Goal: Information Seeking & Learning: Learn about a topic

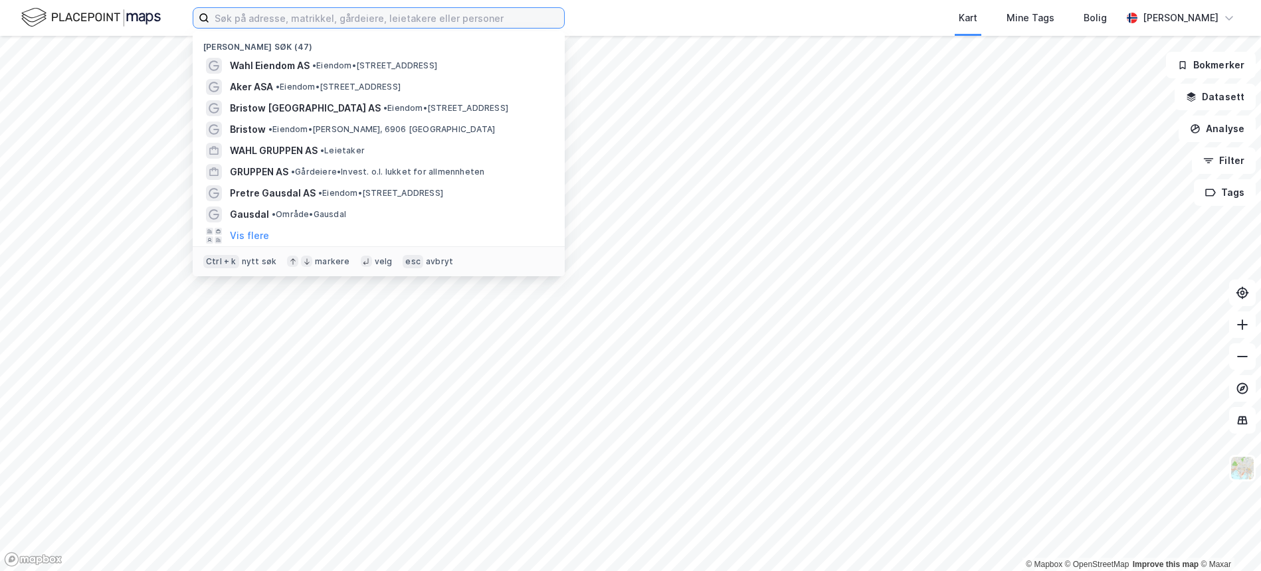
click at [295, 10] on input at bounding box center [386, 18] width 355 height 20
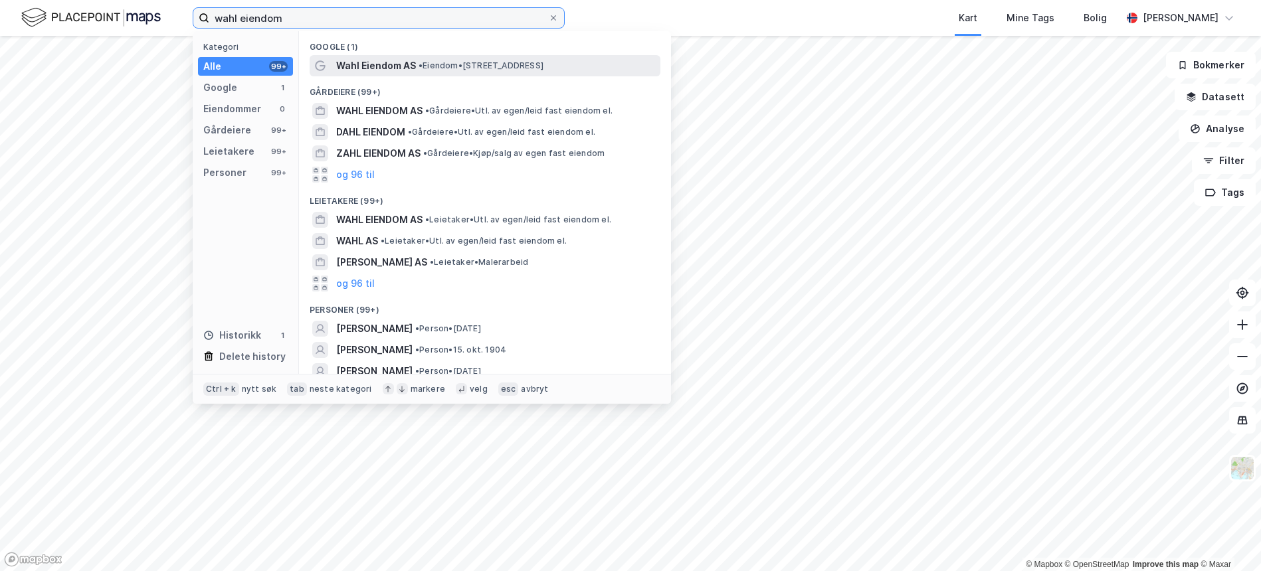
type input "wahl eiendom"
click at [364, 70] on span "Wahl Eiendom AS" at bounding box center [376, 66] width 80 height 16
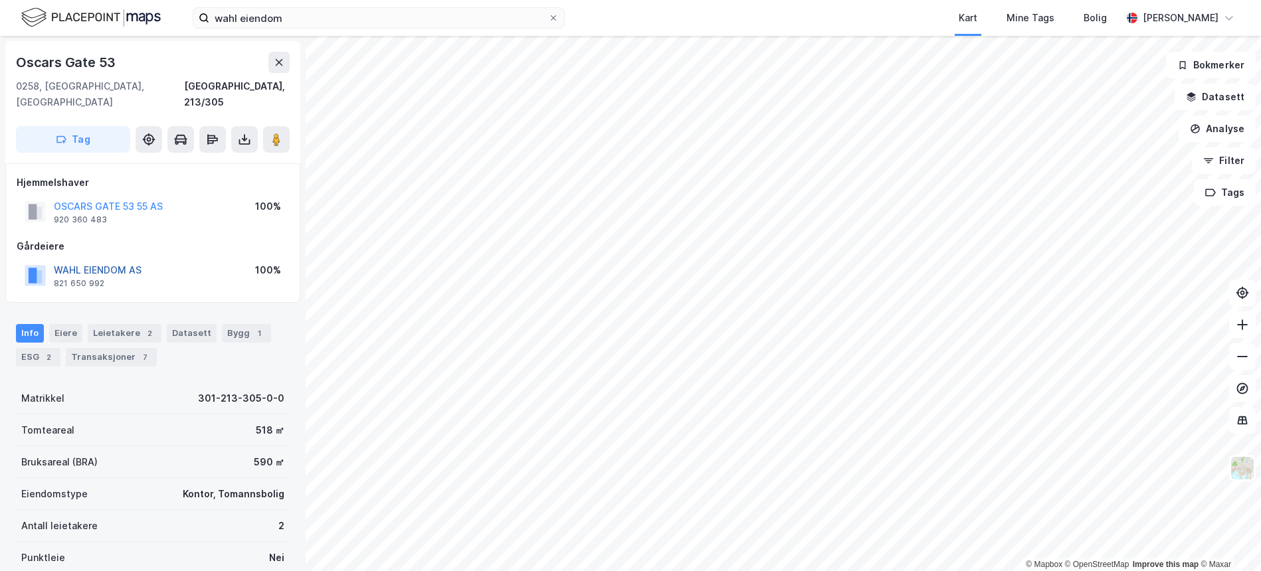
click at [0, 0] on button "WAHL EIENDOM AS" at bounding box center [0, 0] width 0 height 0
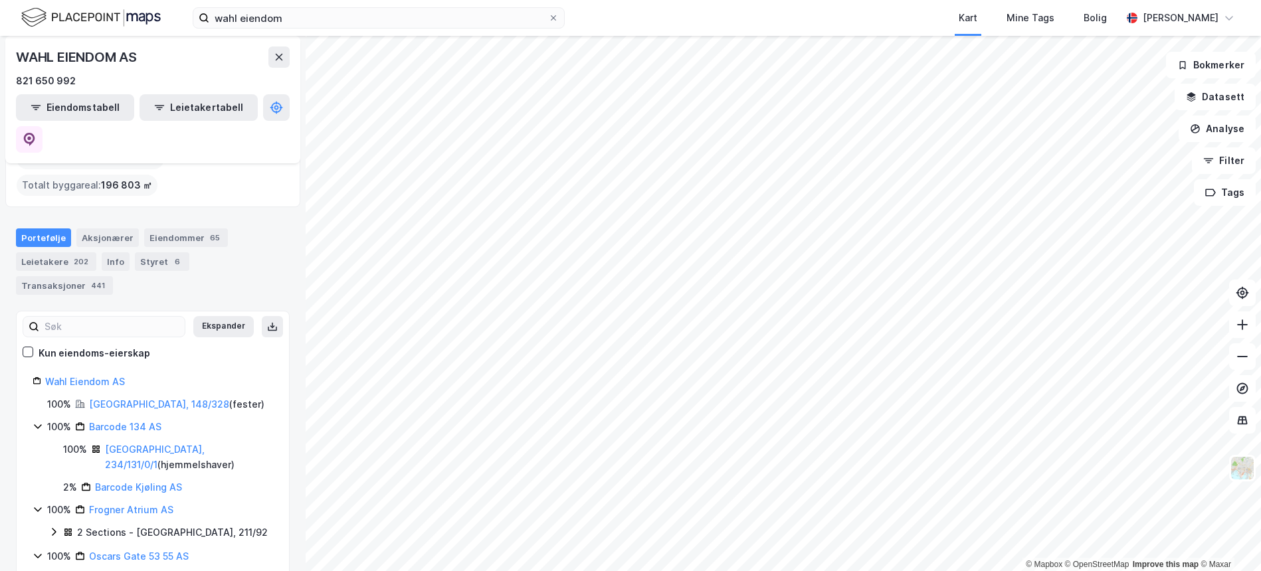
scroll to position [72, 0]
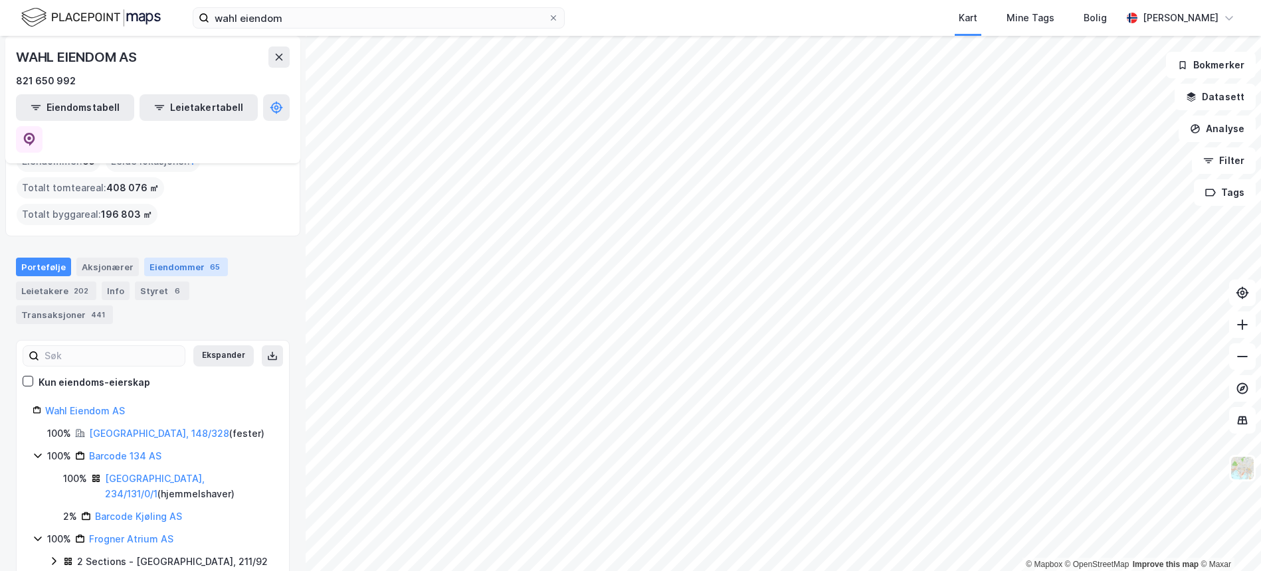
click at [193, 258] on div "Eiendommer 65" at bounding box center [186, 267] width 84 height 19
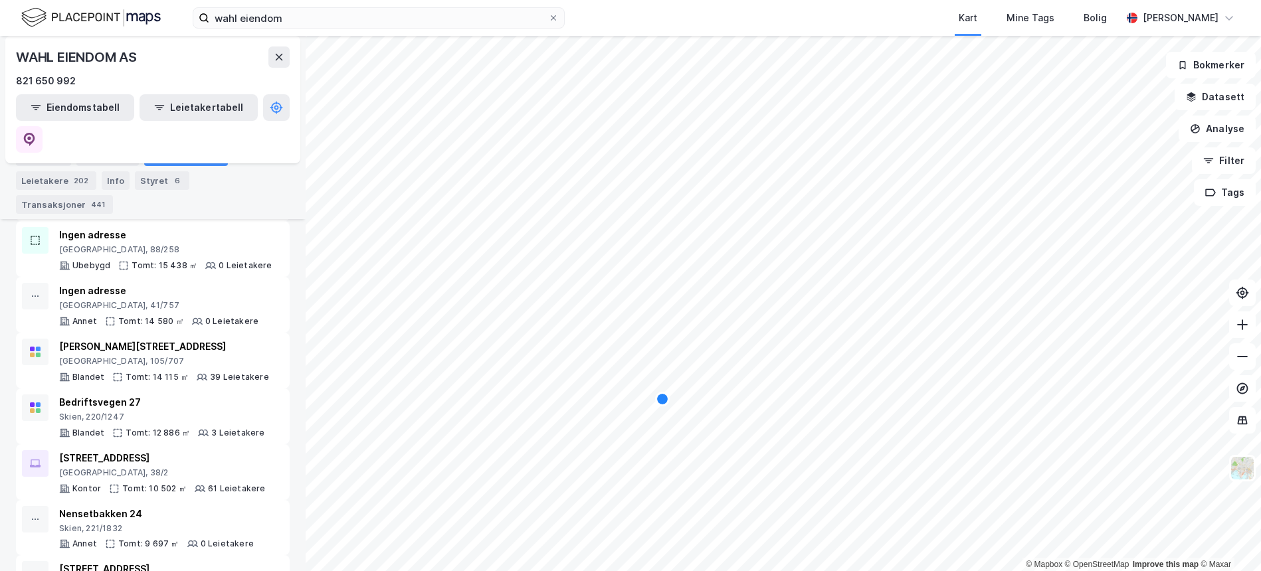
scroll to position [498, 0]
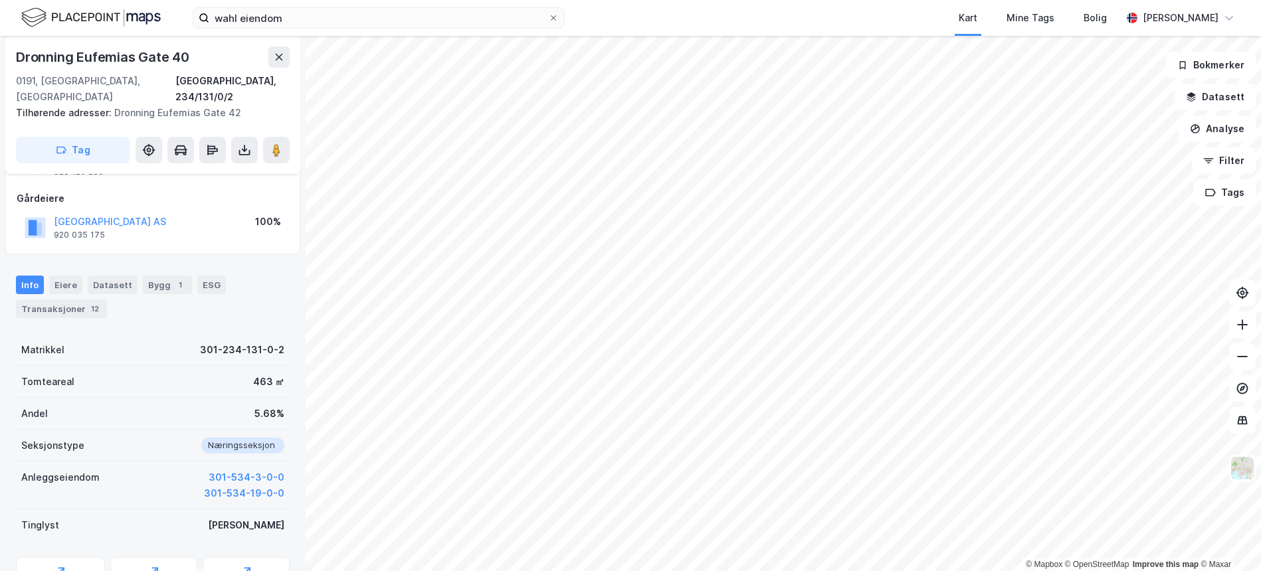
scroll to position [97, 0]
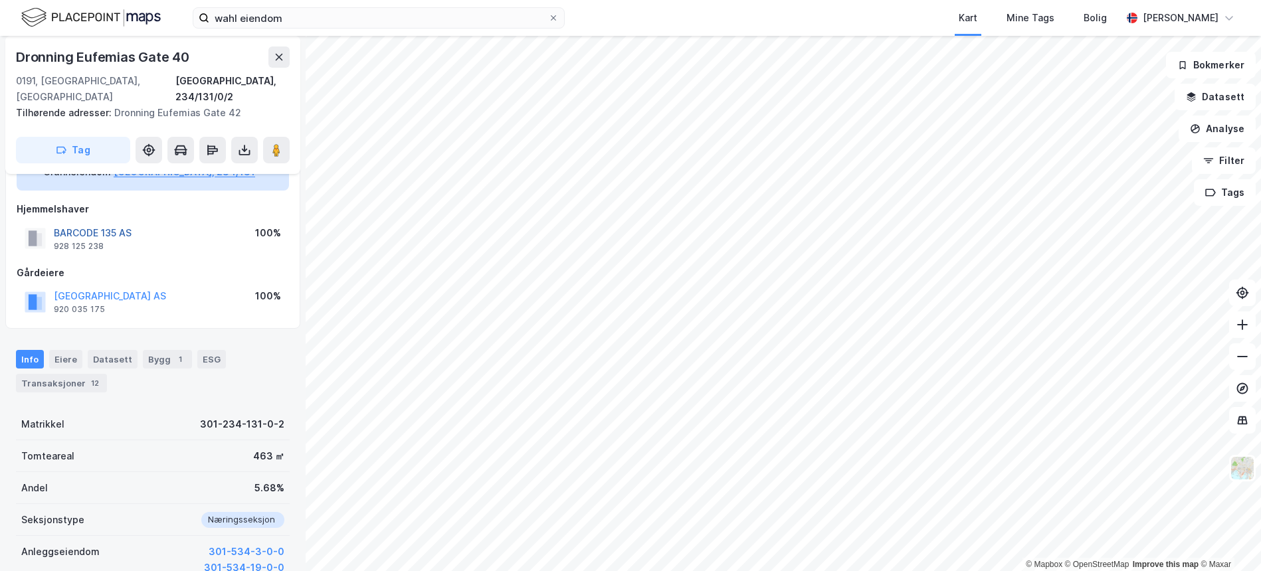
click at [0, 0] on button "BARCODE 135 AS" at bounding box center [0, 0] width 0 height 0
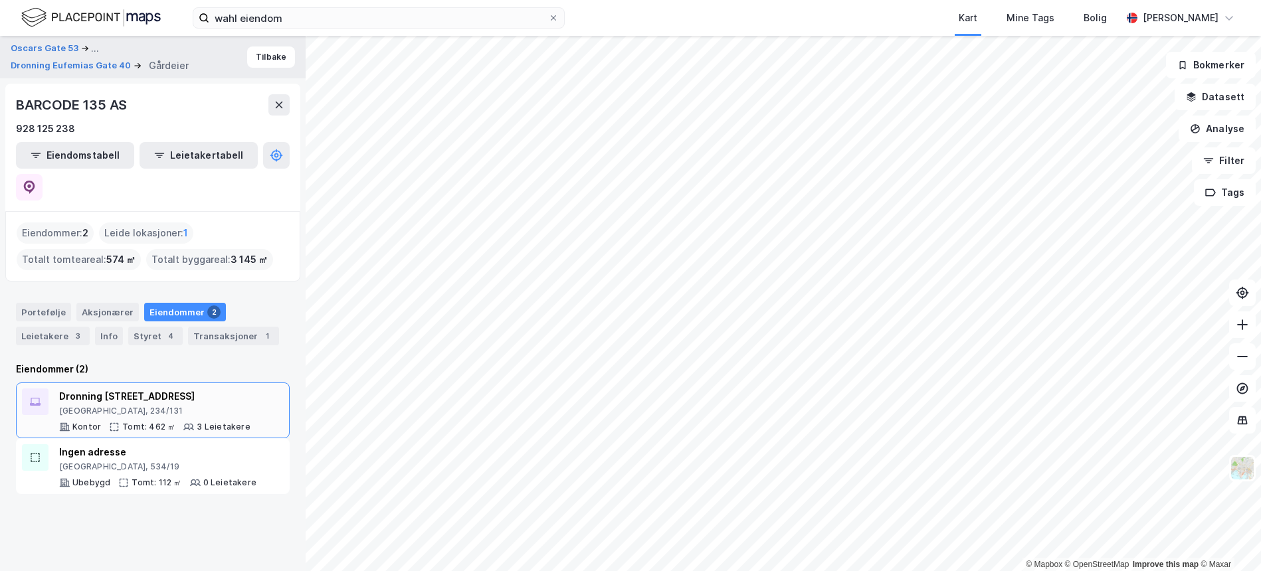
click at [69, 406] on div "[GEOGRAPHIC_DATA], 234/131" at bounding box center [154, 411] width 191 height 11
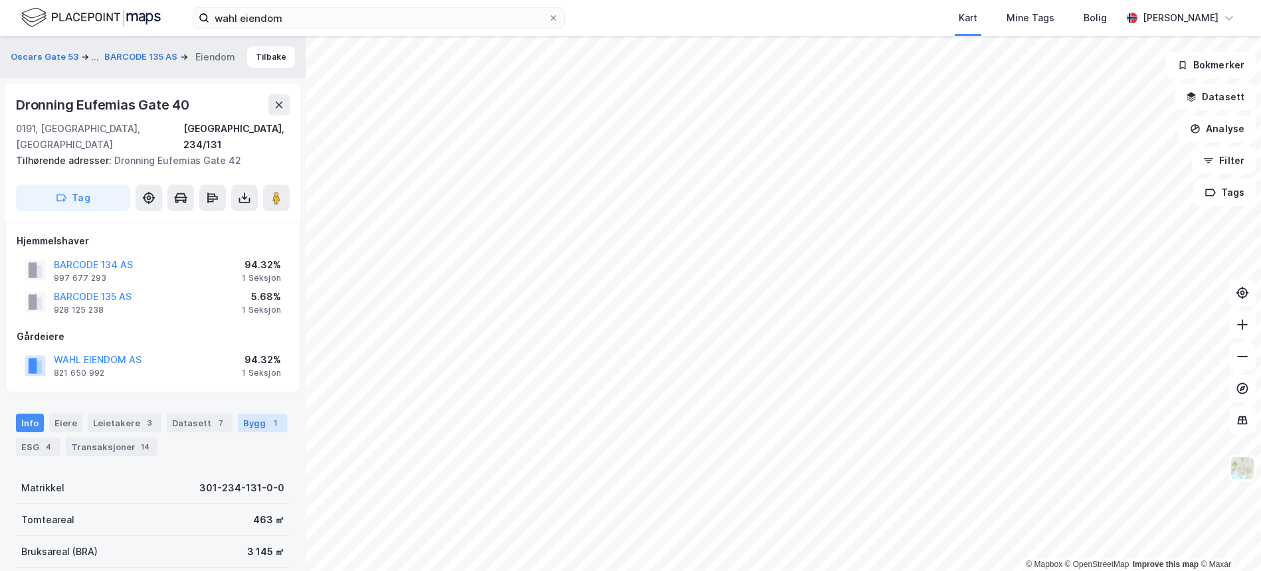
click at [248, 414] on div "Bygg 1" at bounding box center [262, 423] width 49 height 19
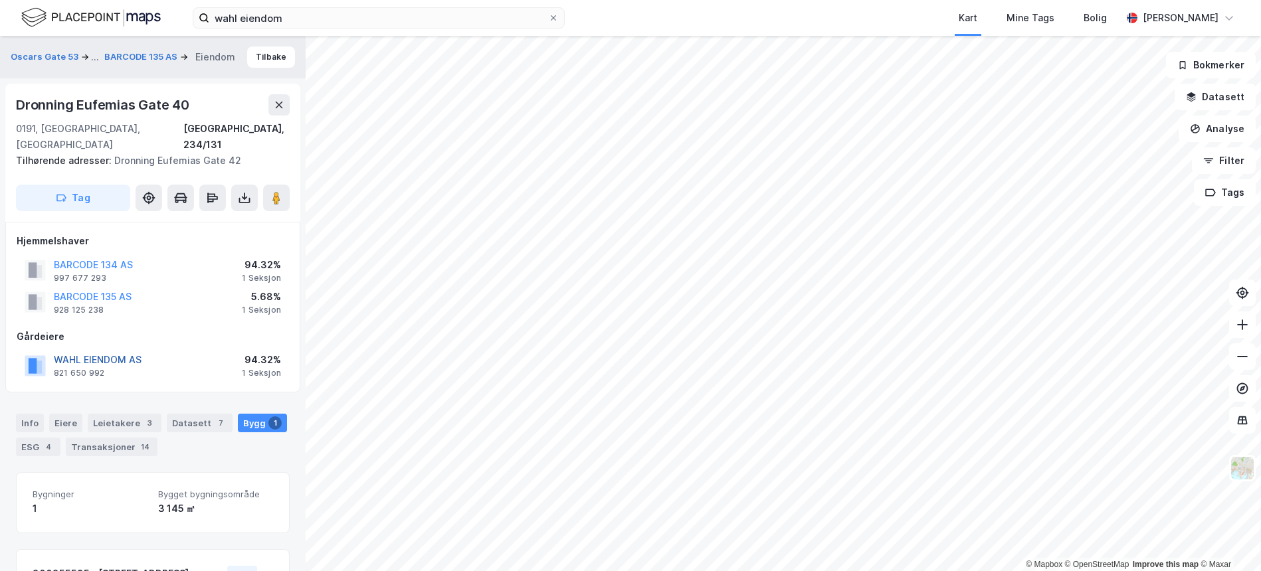
click at [0, 0] on button "WAHL EIENDOM AS" at bounding box center [0, 0] width 0 height 0
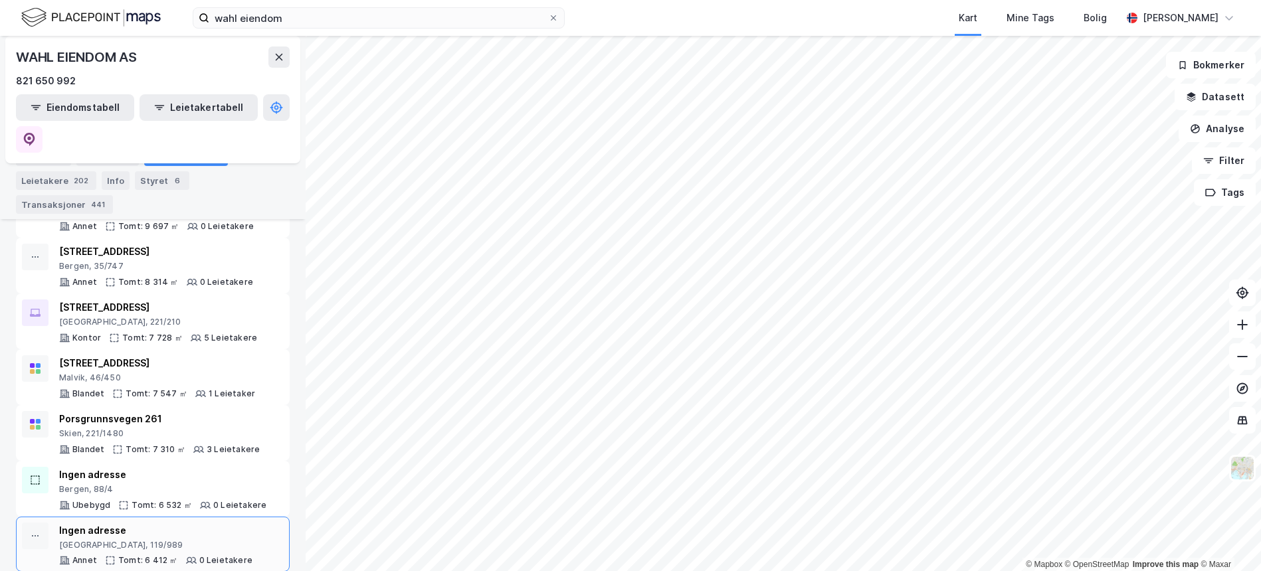
scroll to position [854, 0]
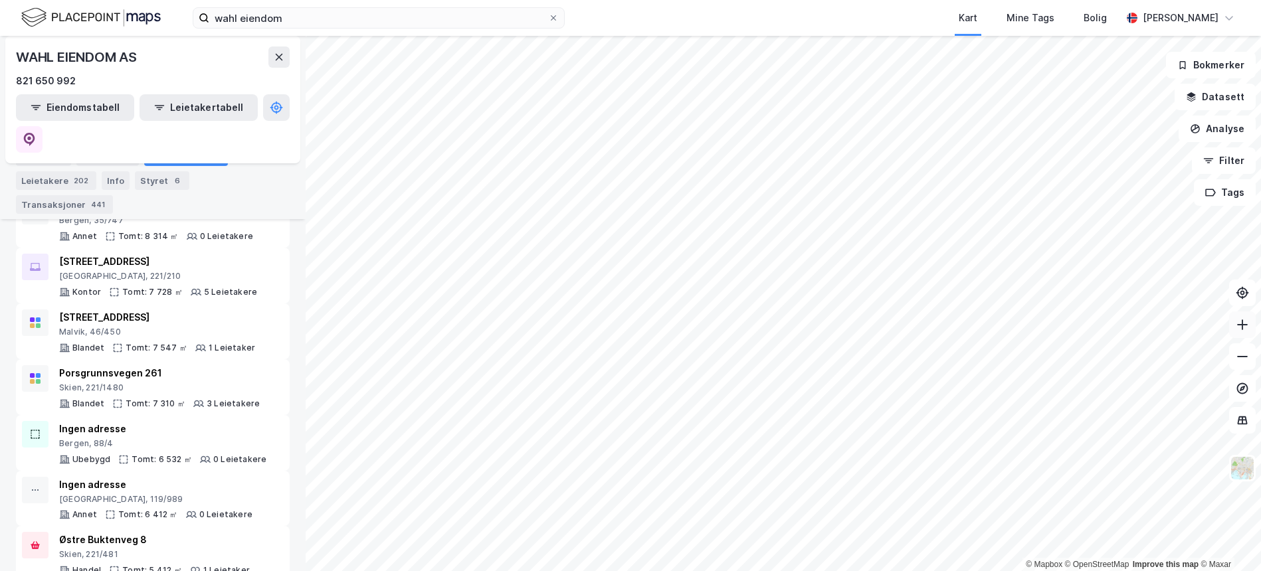
click at [1247, 331] on div "© Mapbox © OpenStreetMap Improve this map © Maxar Oscars Gate 53 Gårdeier Tilba…" at bounding box center [630, 303] width 1261 height 535
click at [706, 571] on html "wahl eiendom Kart Mine Tags Bolig [PERSON_NAME] © Mapbox © OpenStreetMap Improv…" at bounding box center [630, 285] width 1261 height 571
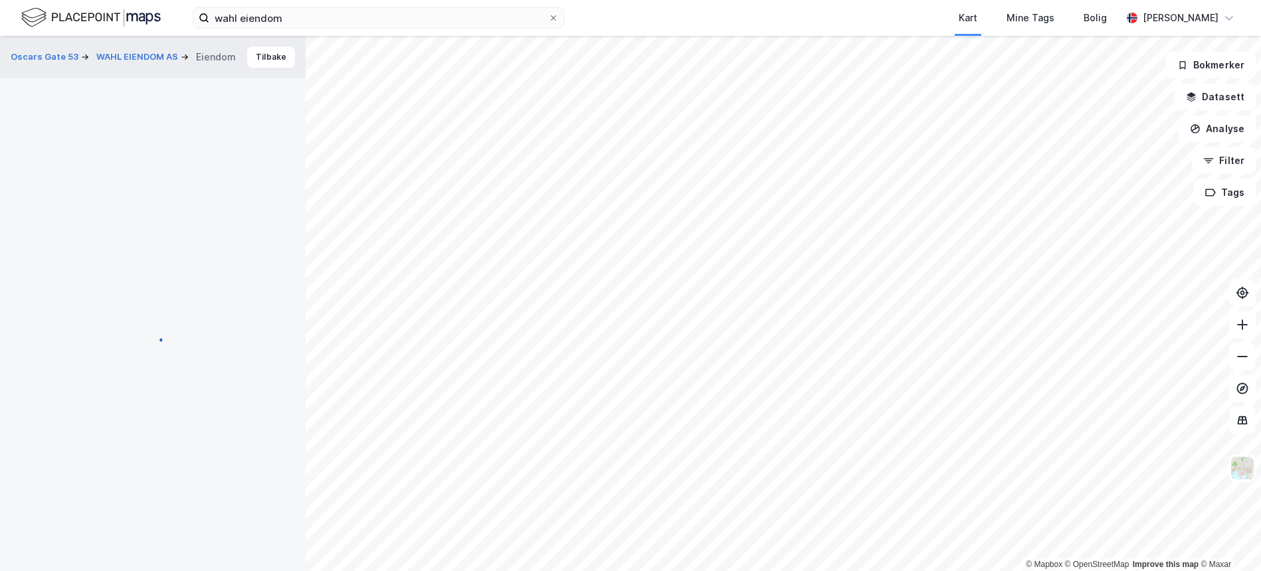
scroll to position [1, 0]
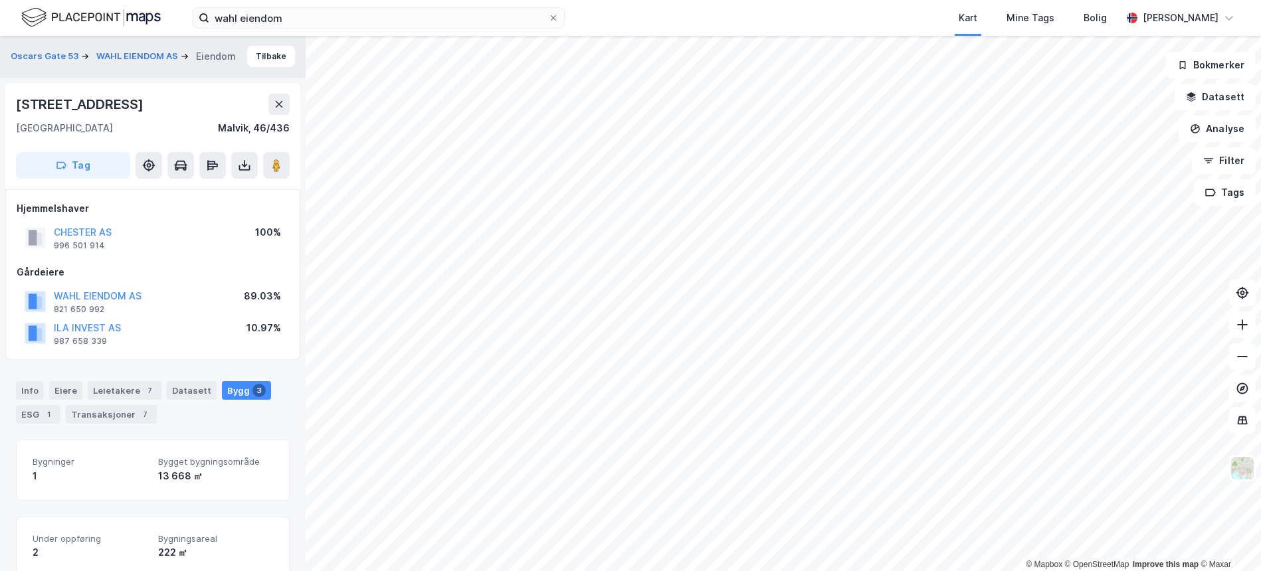
click at [96, 288] on div "WAHL EIENDOM AS" at bounding box center [98, 296] width 88 height 16
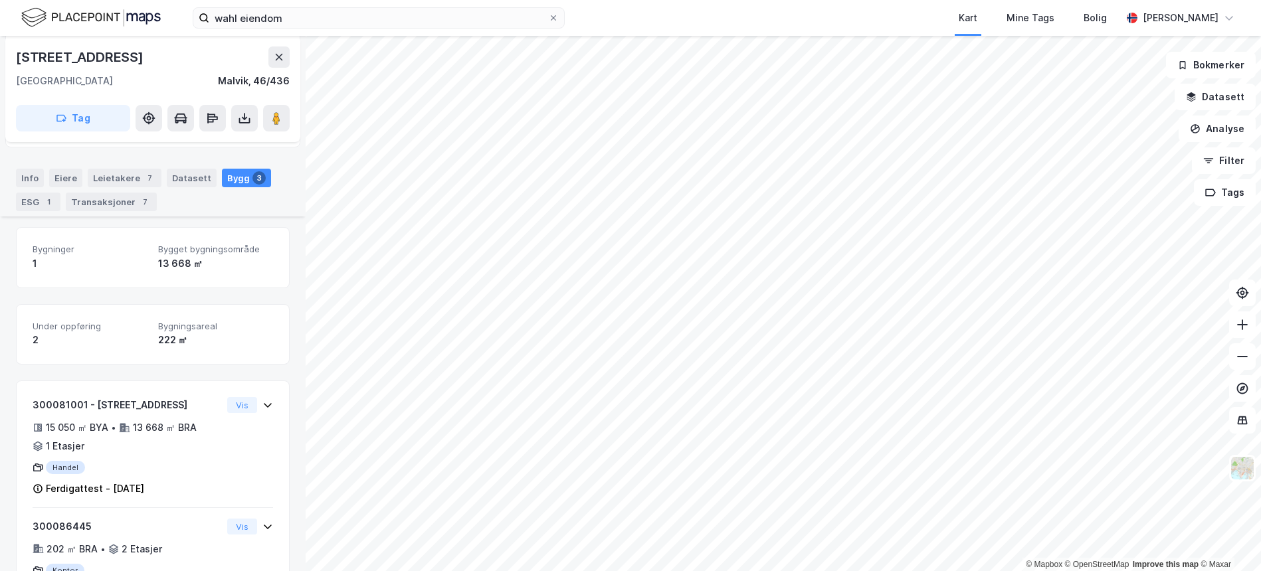
scroll to position [248, 0]
